Goal: Complete application form

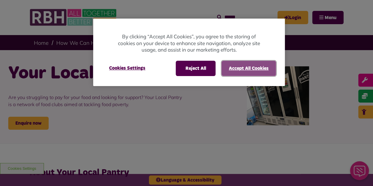
click at [248, 74] on button "Accept All Cookies" at bounding box center [248, 68] width 55 height 15
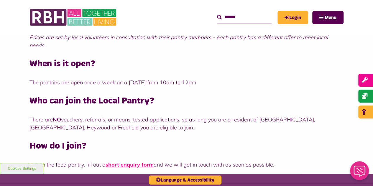
scroll to position [295, 0]
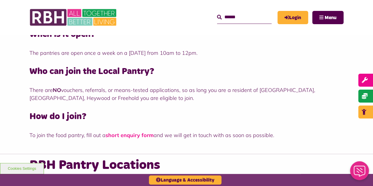
click at [126, 132] on link "short enquiry form" at bounding box center [129, 135] width 48 height 7
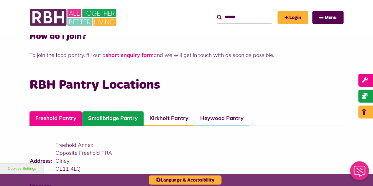
scroll to position [295, 0]
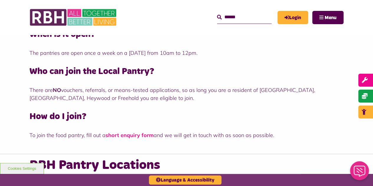
click at [131, 132] on link "short enquiry form" at bounding box center [129, 135] width 48 height 7
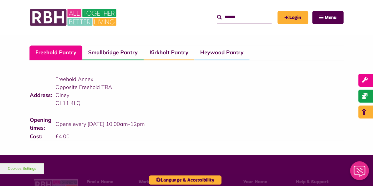
scroll to position [442, 0]
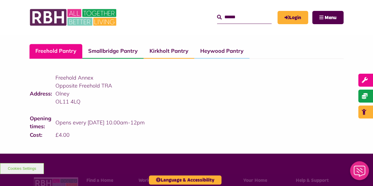
drag, startPoint x: 140, startPoint y: 83, endPoint x: 127, endPoint y: 69, distance: 19.6
click at [127, 74] on p "Freehold Annex" at bounding box center [129, 78] width 149 height 8
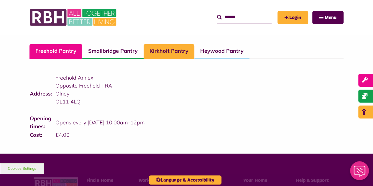
click at [182, 44] on link "Kirkholt Pantry" at bounding box center [168, 51] width 51 height 15
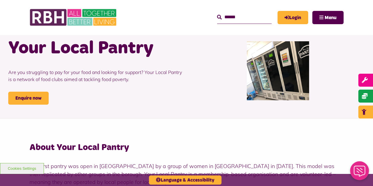
scroll to position [0, 0]
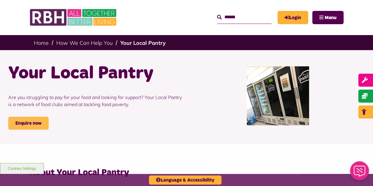
click at [35, 123] on link "Enquire now" at bounding box center [28, 123] width 40 height 13
